Goal: Information Seeking & Learning: Learn about a topic

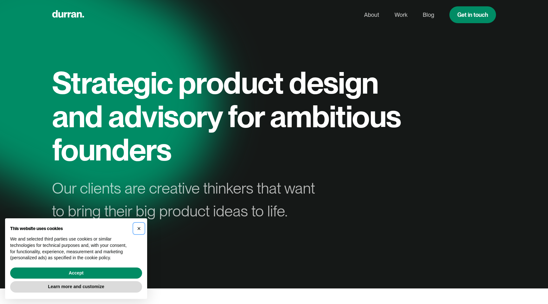
click at [139, 228] on span "×" at bounding box center [139, 228] width 4 height 7
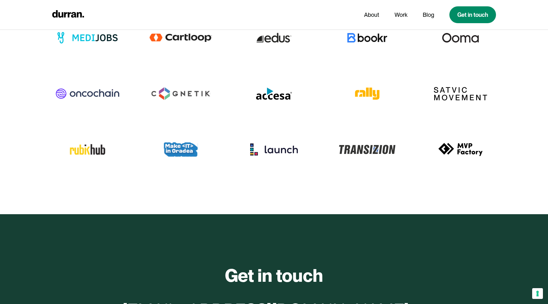
scroll to position [3092, 0]
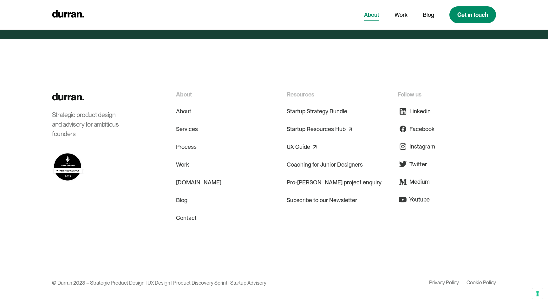
click at [375, 15] on link "About" at bounding box center [371, 15] width 15 height 12
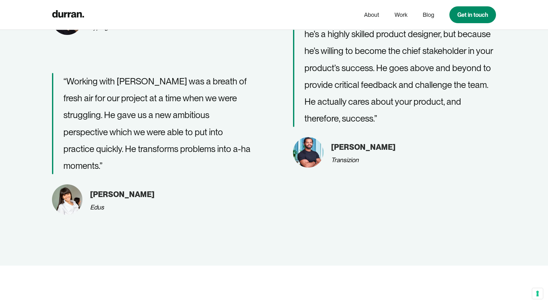
scroll to position [915, 0]
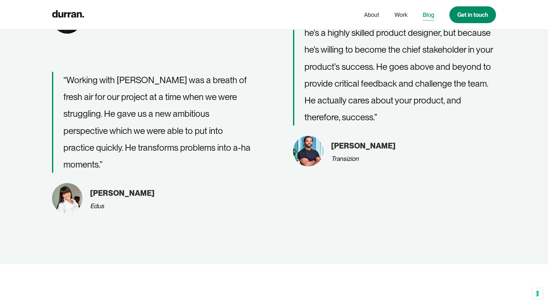
click at [429, 15] on link "Blog" at bounding box center [428, 15] width 11 height 12
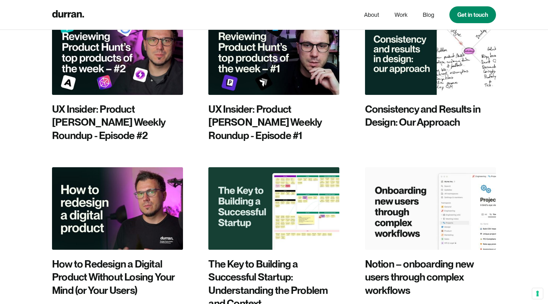
scroll to position [754, 0]
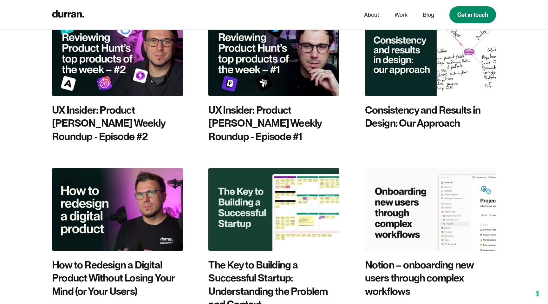
click at [439, 168] on img at bounding box center [430, 209] width 131 height 82
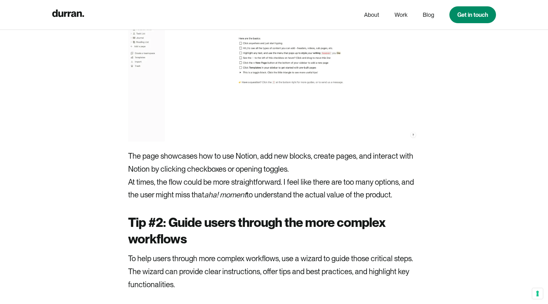
scroll to position [2156, 0]
